Goal: Task Accomplishment & Management: Manage account settings

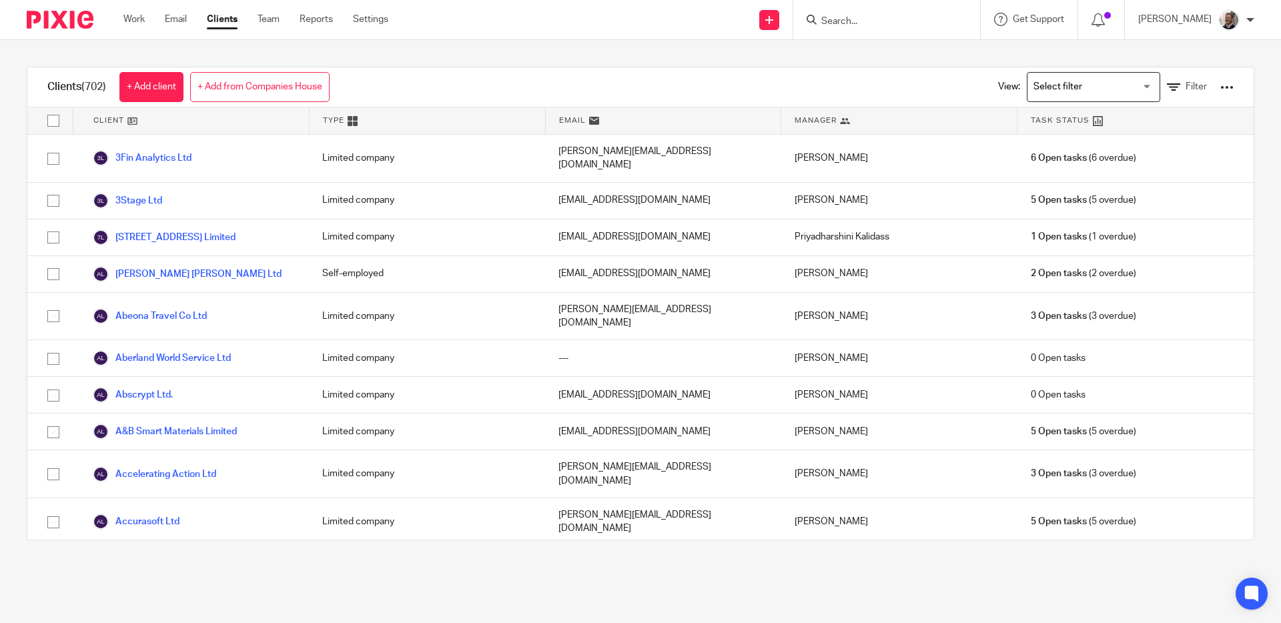
click at [856, 25] on input "Search" at bounding box center [880, 22] width 120 height 12
type input "aydin"
click at [883, 51] on link at bounding box center [900, 57] width 166 height 31
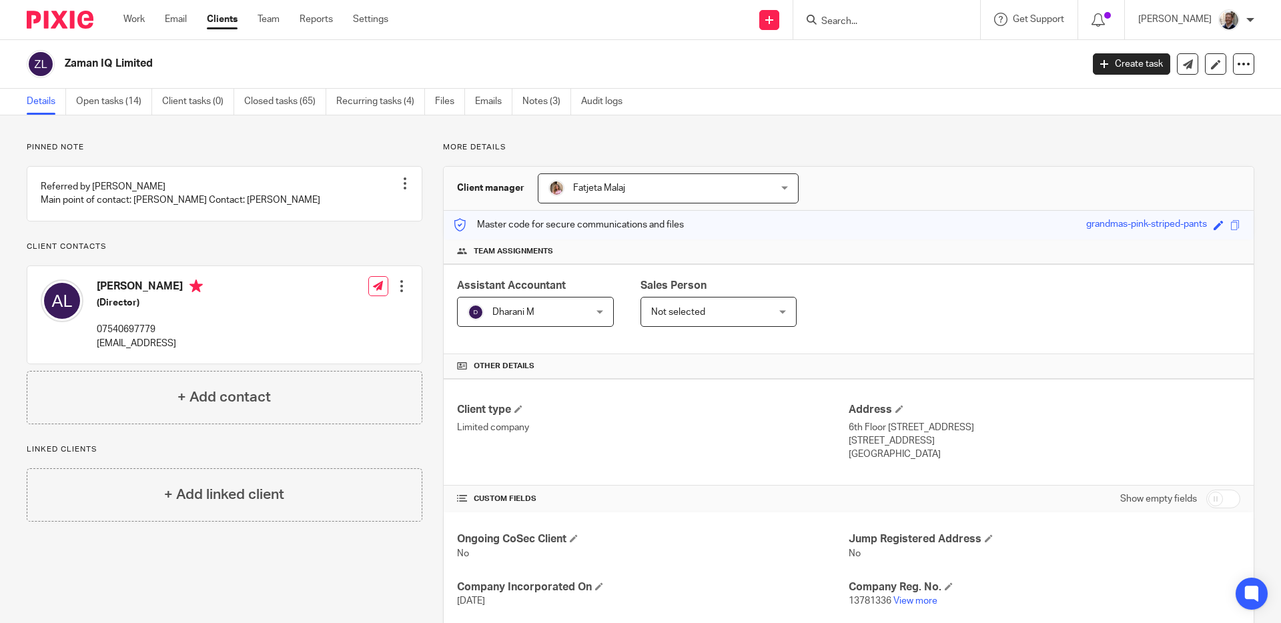
click at [396, 293] on div at bounding box center [401, 286] width 13 height 13
click at [326, 342] on link "Edit contact" at bounding box center [338, 343] width 127 height 19
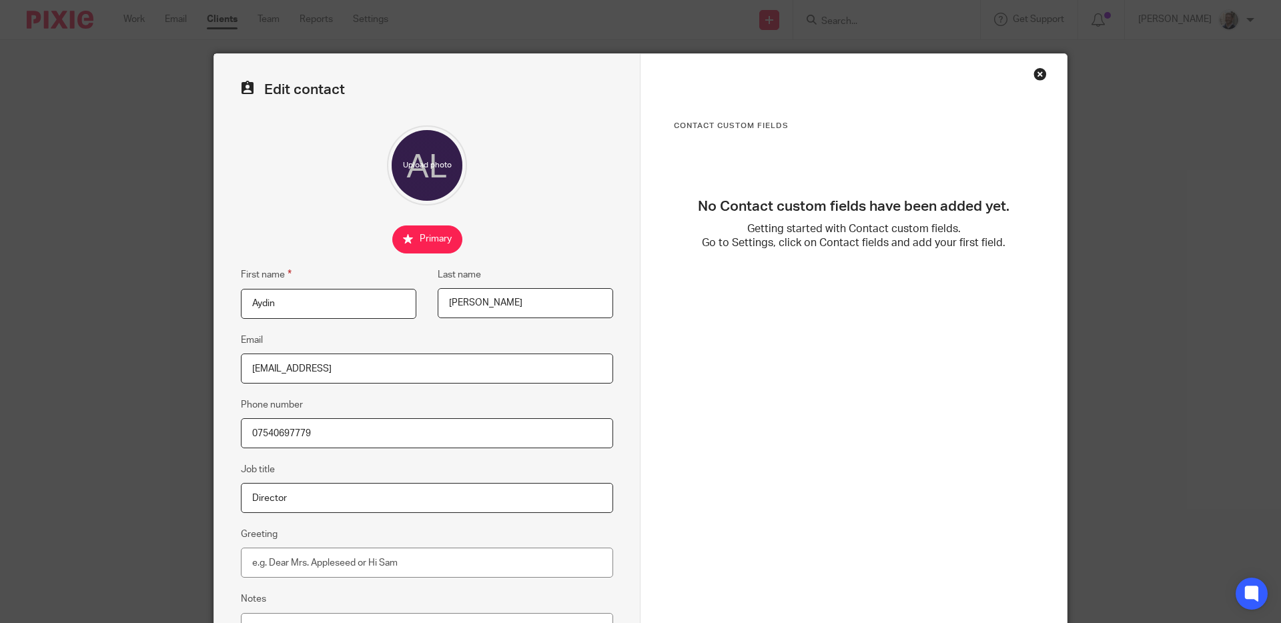
click at [368, 370] on input "[EMAIL_ADDRESS]" at bounding box center [427, 369] width 372 height 30
paste input "Aydin.latifov14@gmail.com"
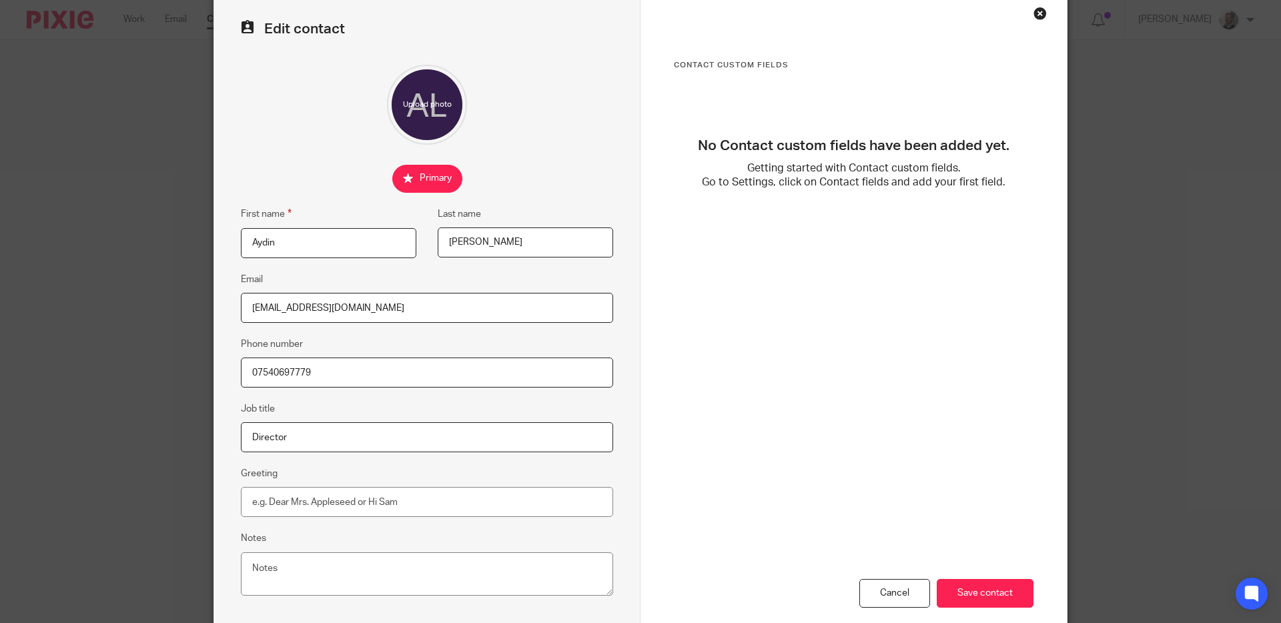
scroll to position [131, 0]
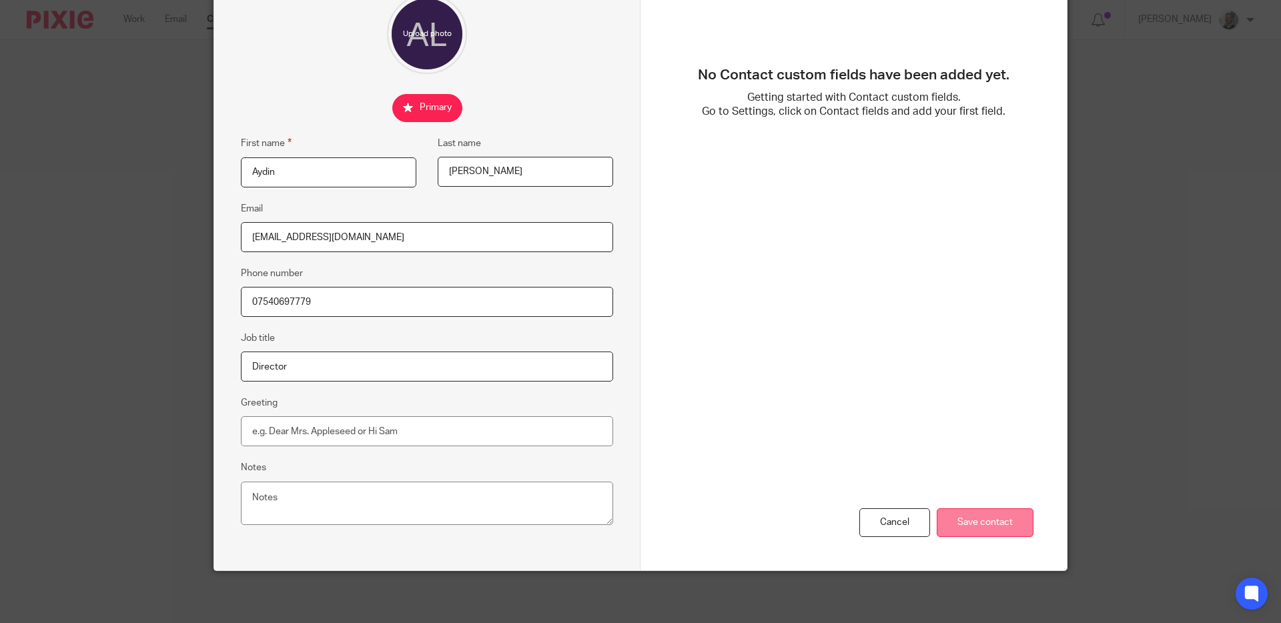
type input "Aydin.latifov14@gmail.com"
click at [943, 519] on input "Save contact" at bounding box center [985, 523] width 97 height 29
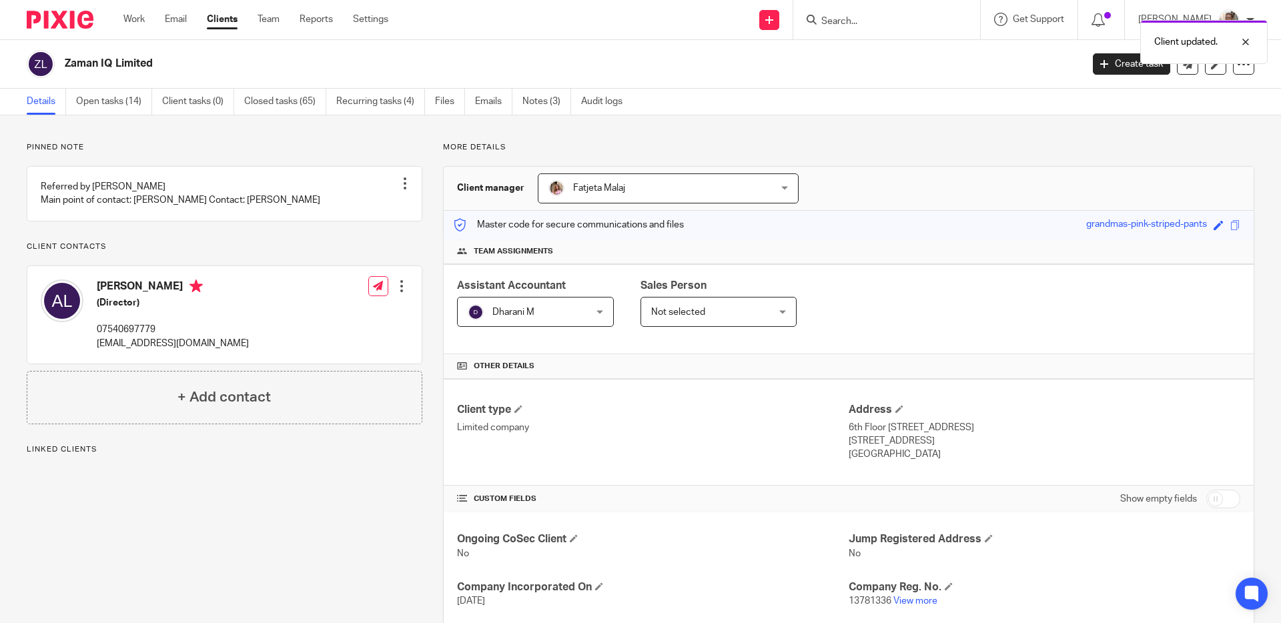
drag, startPoint x: 423, startPoint y: 169, endPoint x: 430, endPoint y: 174, distance: 8.1
click at [423, 170] on div "More details Client manager Fatjeta Malaj Fatjeta Malaj Aashish A Abinandhana P…" at bounding box center [838, 553] width 832 height 822
click at [430, 174] on div "More details Client manager Fatjeta Malaj Fatjeta Malaj Aashish A Abinandhana P…" at bounding box center [838, 553] width 832 height 822
click at [423, 137] on div "Pinned note Referred by Victoire Tardy-Joubert Main point of contact: Aydin Pay…" at bounding box center [640, 553] width 1281 height 876
click at [649, 123] on div "Pinned note Referred by Victoire Tardy-Joubert Main point of contact: Aydin Pay…" at bounding box center [640, 553] width 1281 height 876
